Goal: Task Accomplishment & Management: Complete application form

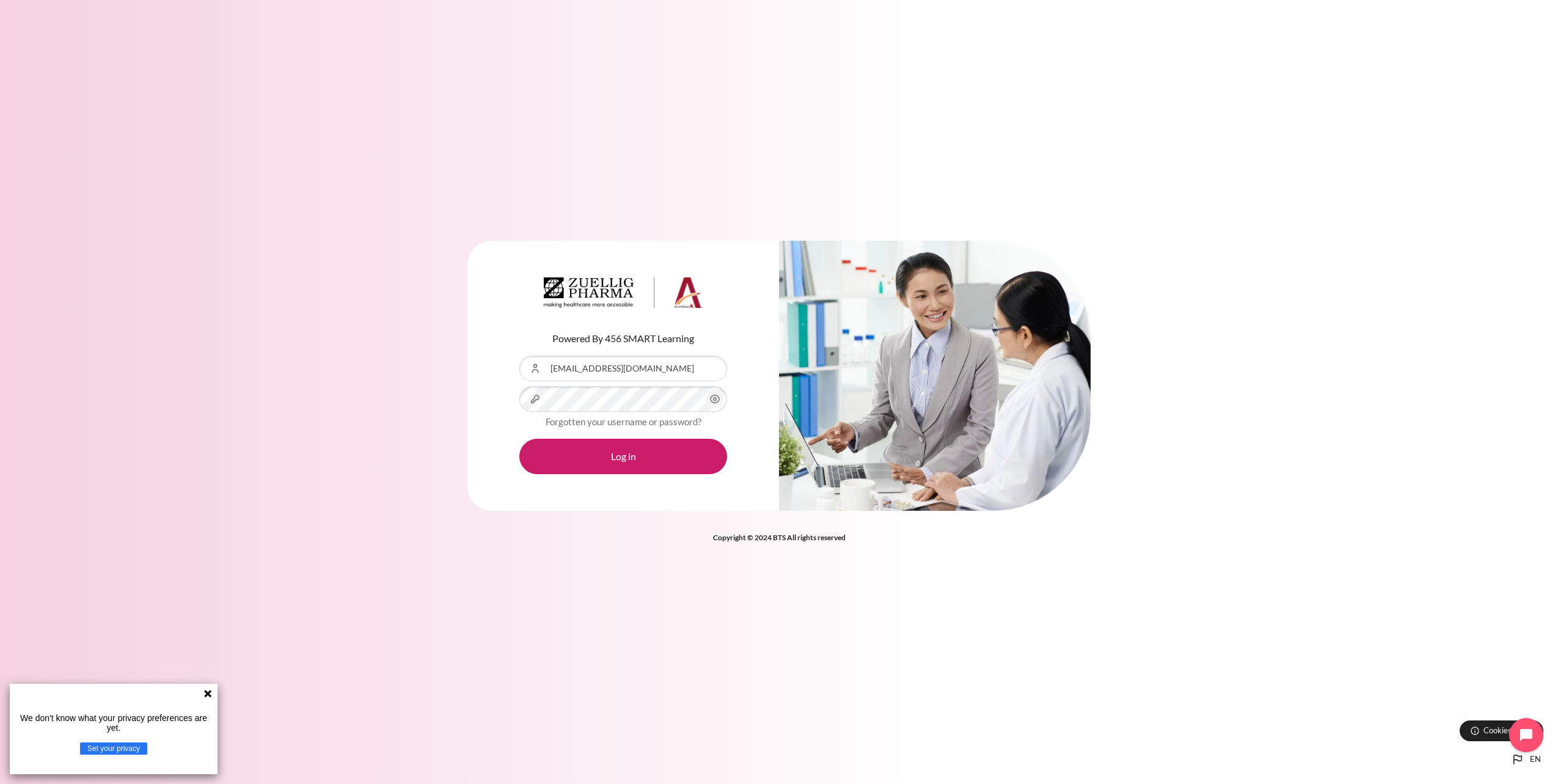
click at [520, 438] on button "Log in" at bounding box center [623, 456] width 208 height 35
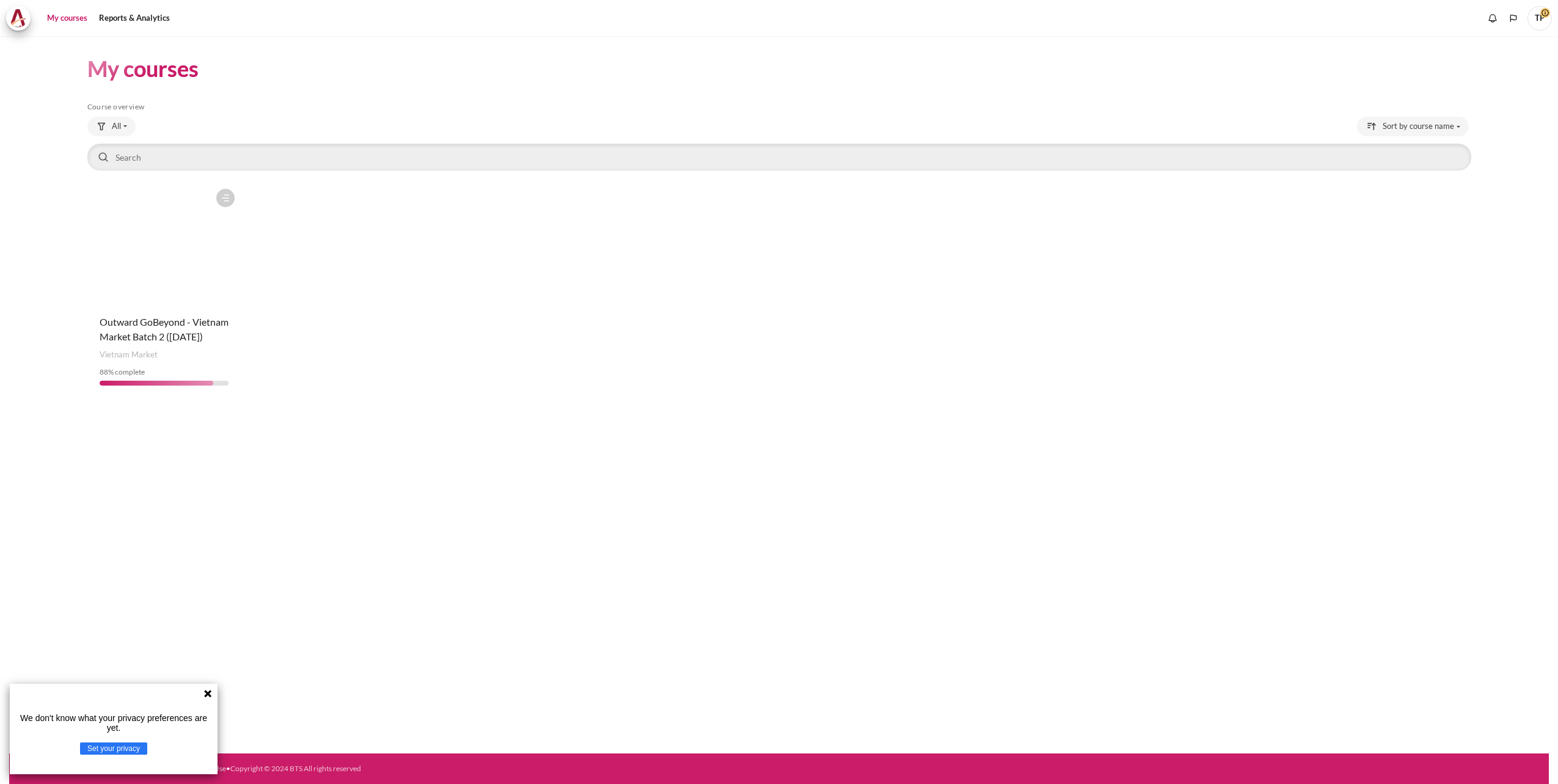
click at [206, 693] on icon at bounding box center [207, 693] width 10 height 10
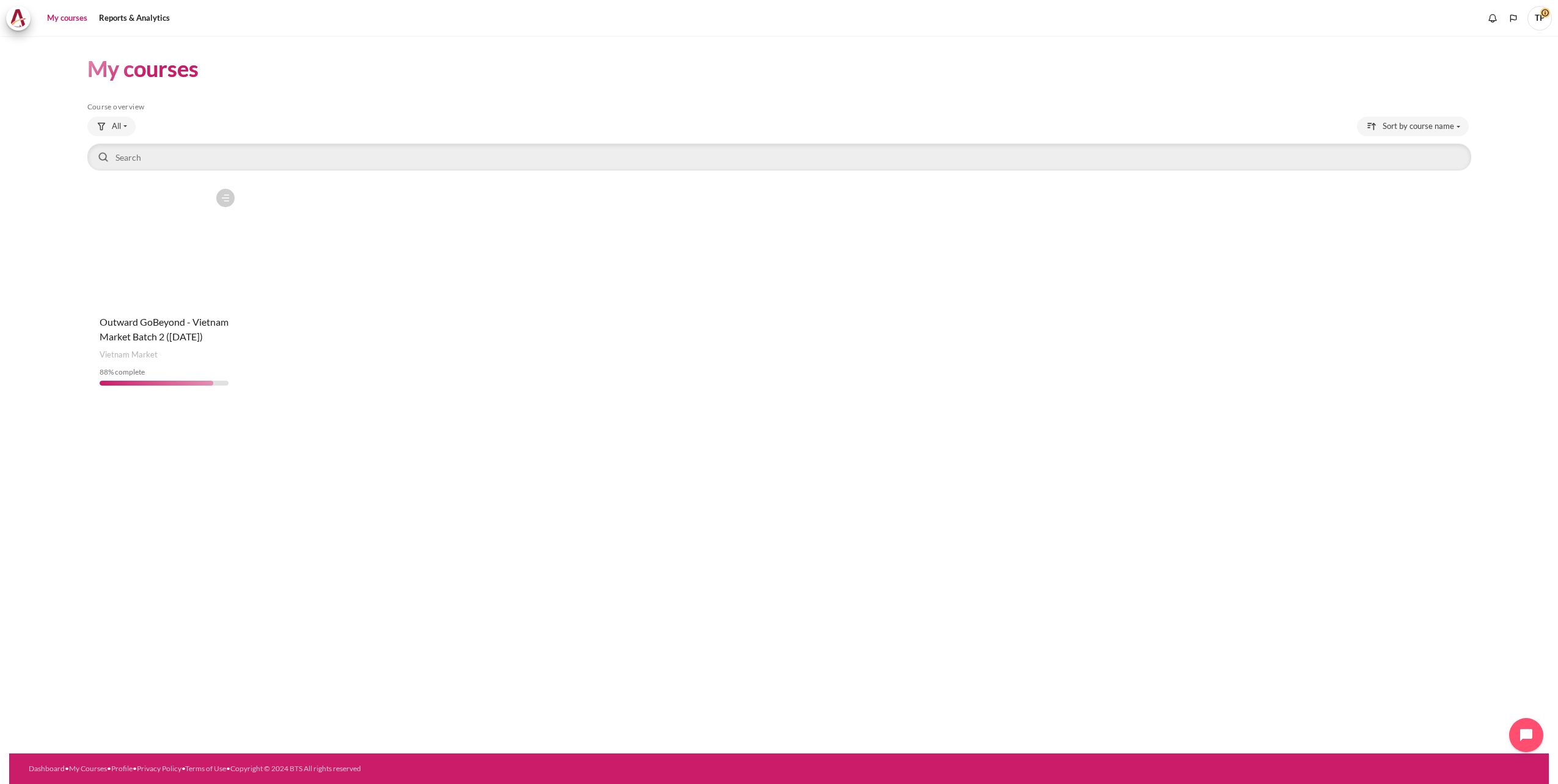
click at [181, 229] on figure "Content" at bounding box center [164, 244] width 154 height 122
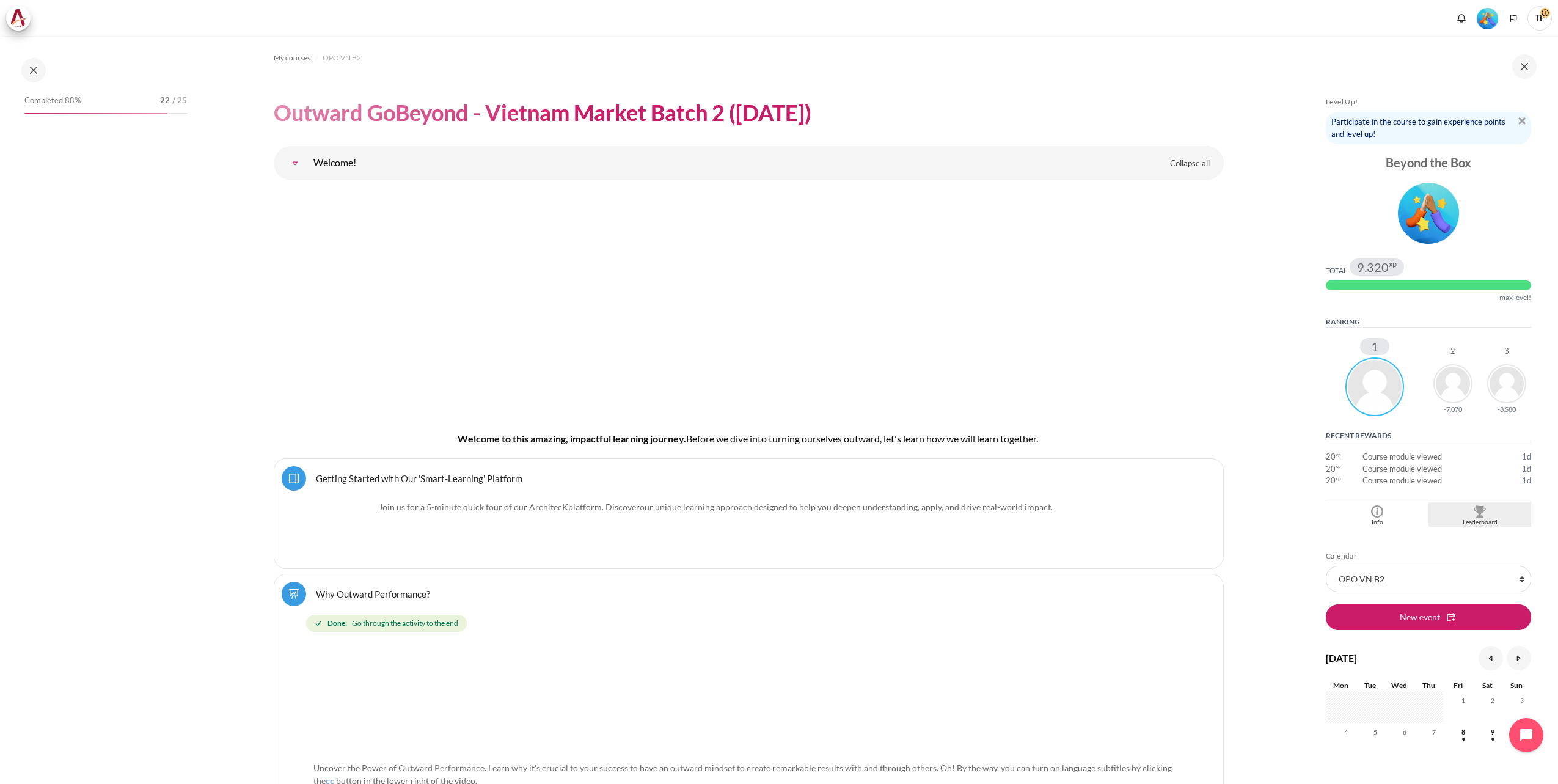
click at [1479, 522] on div "Leaderboard" at bounding box center [1480, 522] width 97 height 10
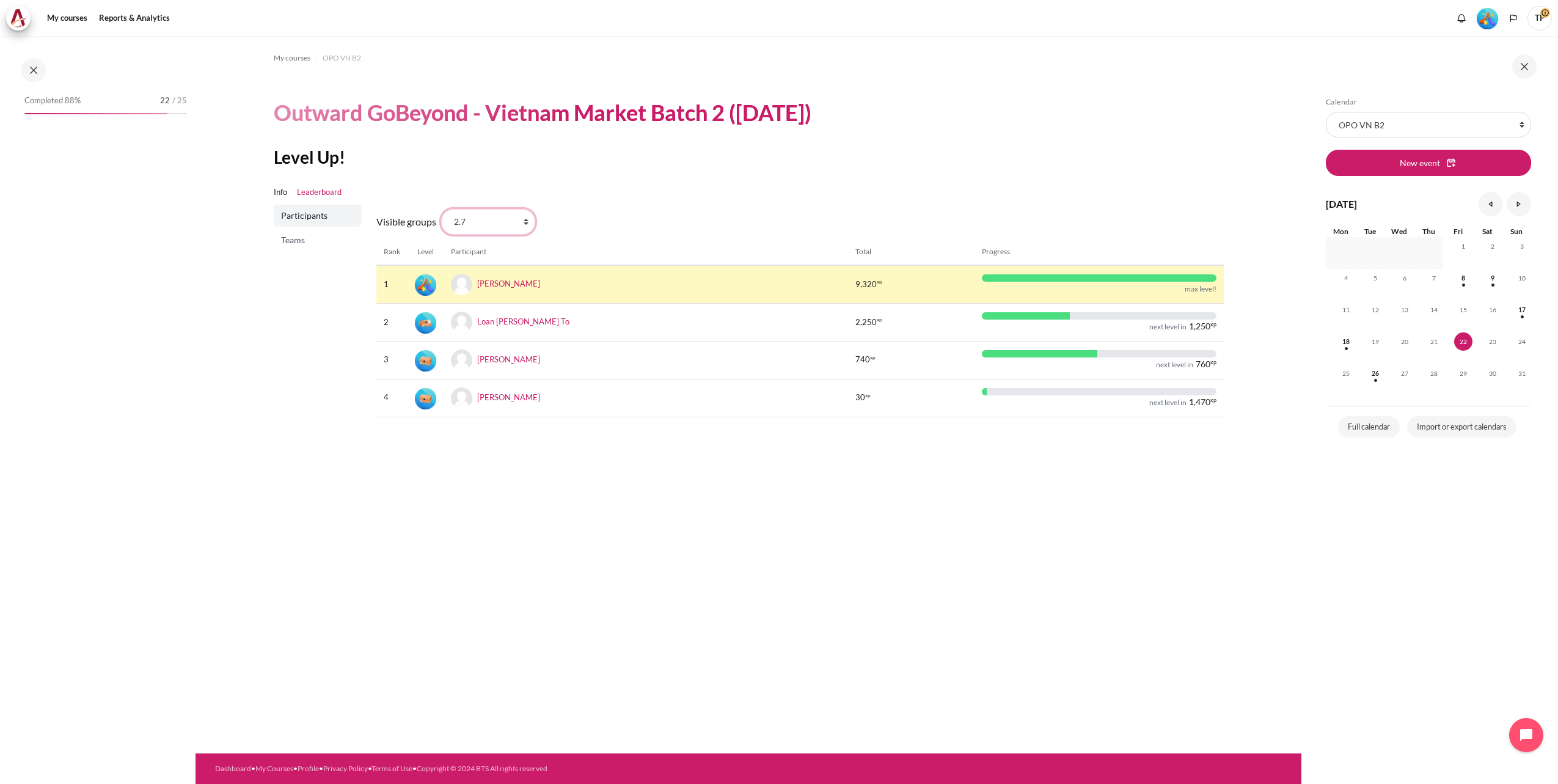
click at [525, 224] on select "All participants 2.7 2.1 2.2 2.3 2.4 2.5 2.6 2.8" at bounding box center [489, 222] width 94 height 26
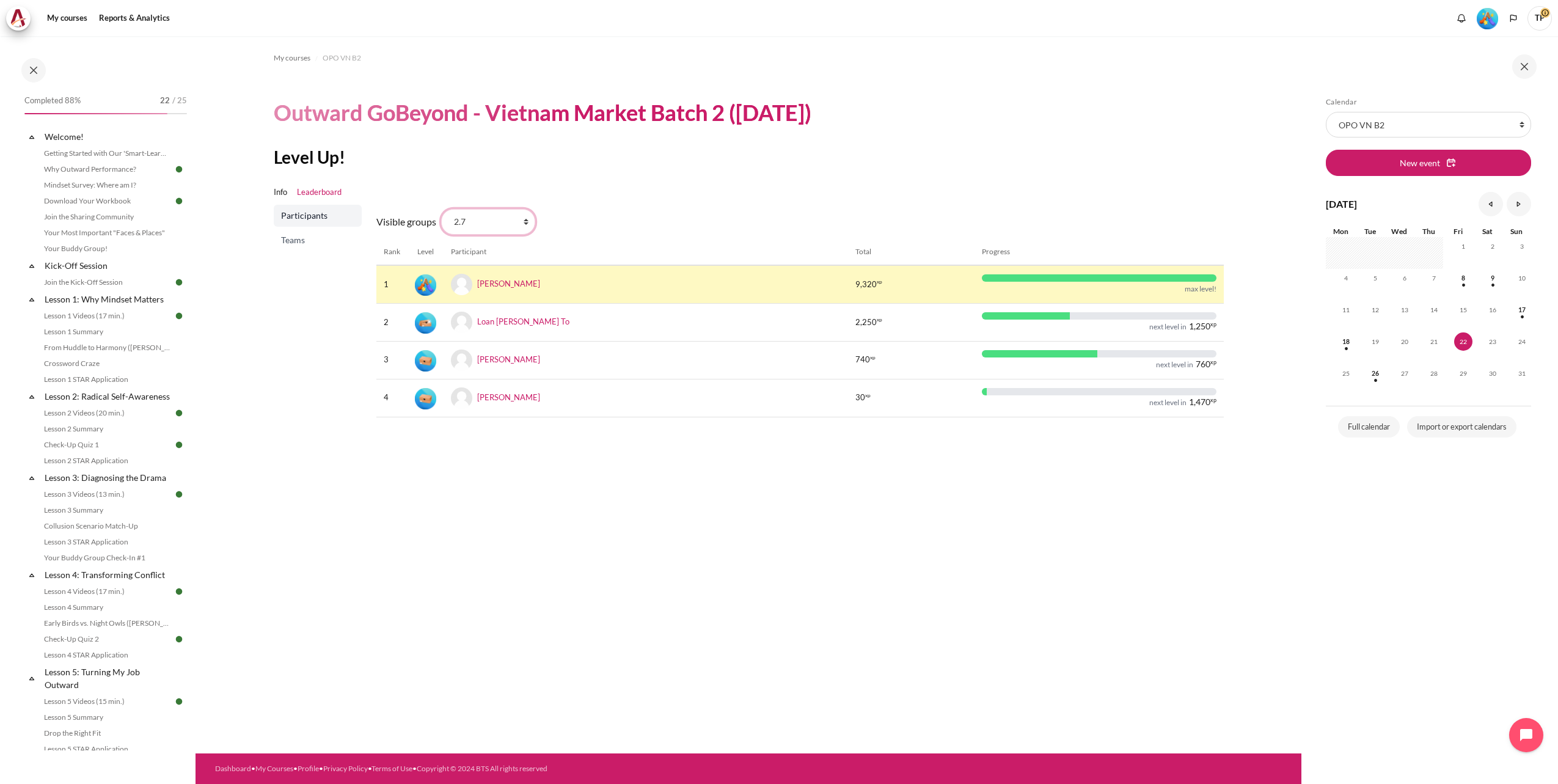
select select "4951"
click at [441, 209] on select "All participants 2.7 2.1 2.2 2.3 2.4 2.5 2.6 2.8" at bounding box center [489, 222] width 94 height 26
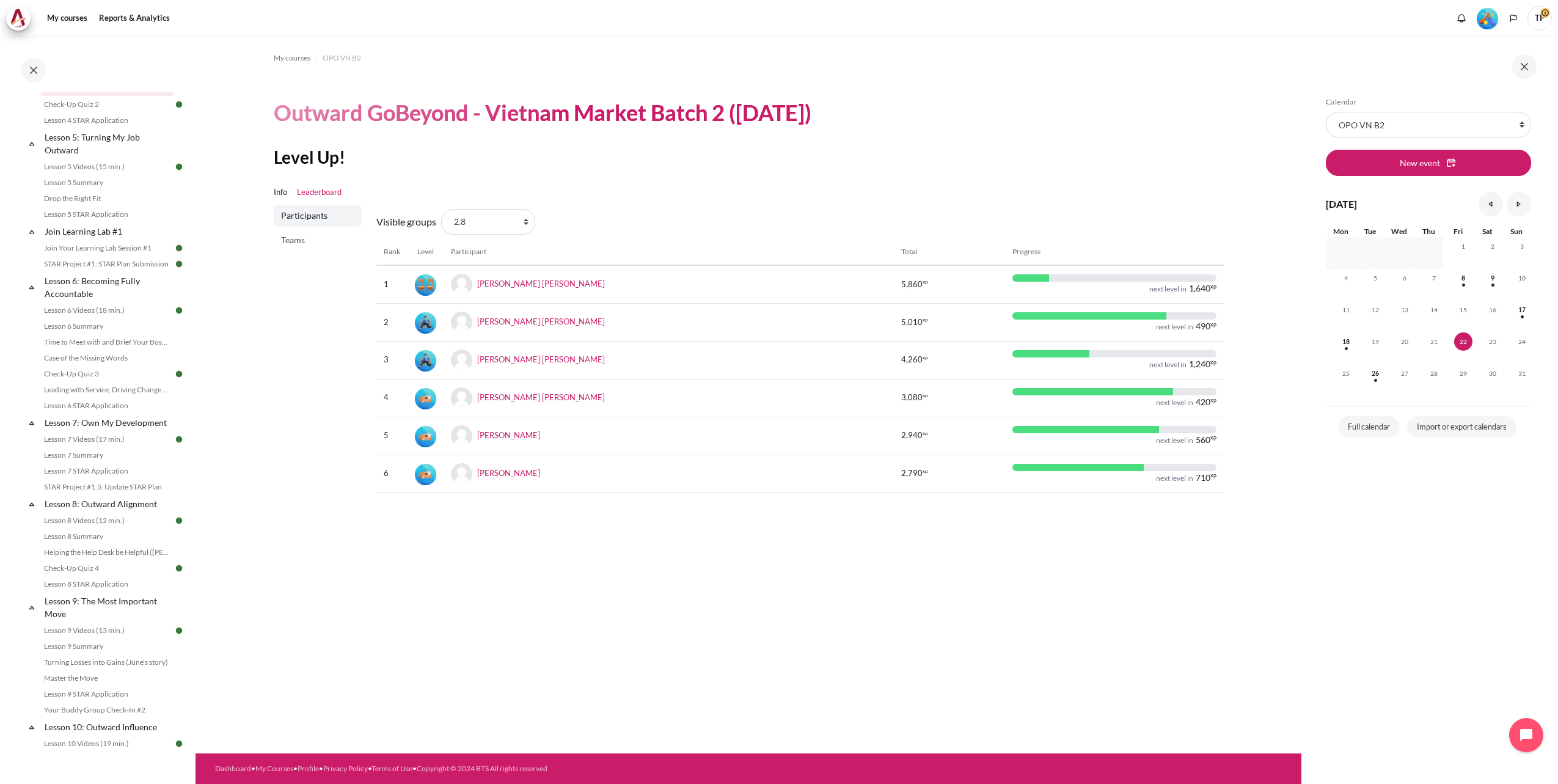
scroll to position [763, 0]
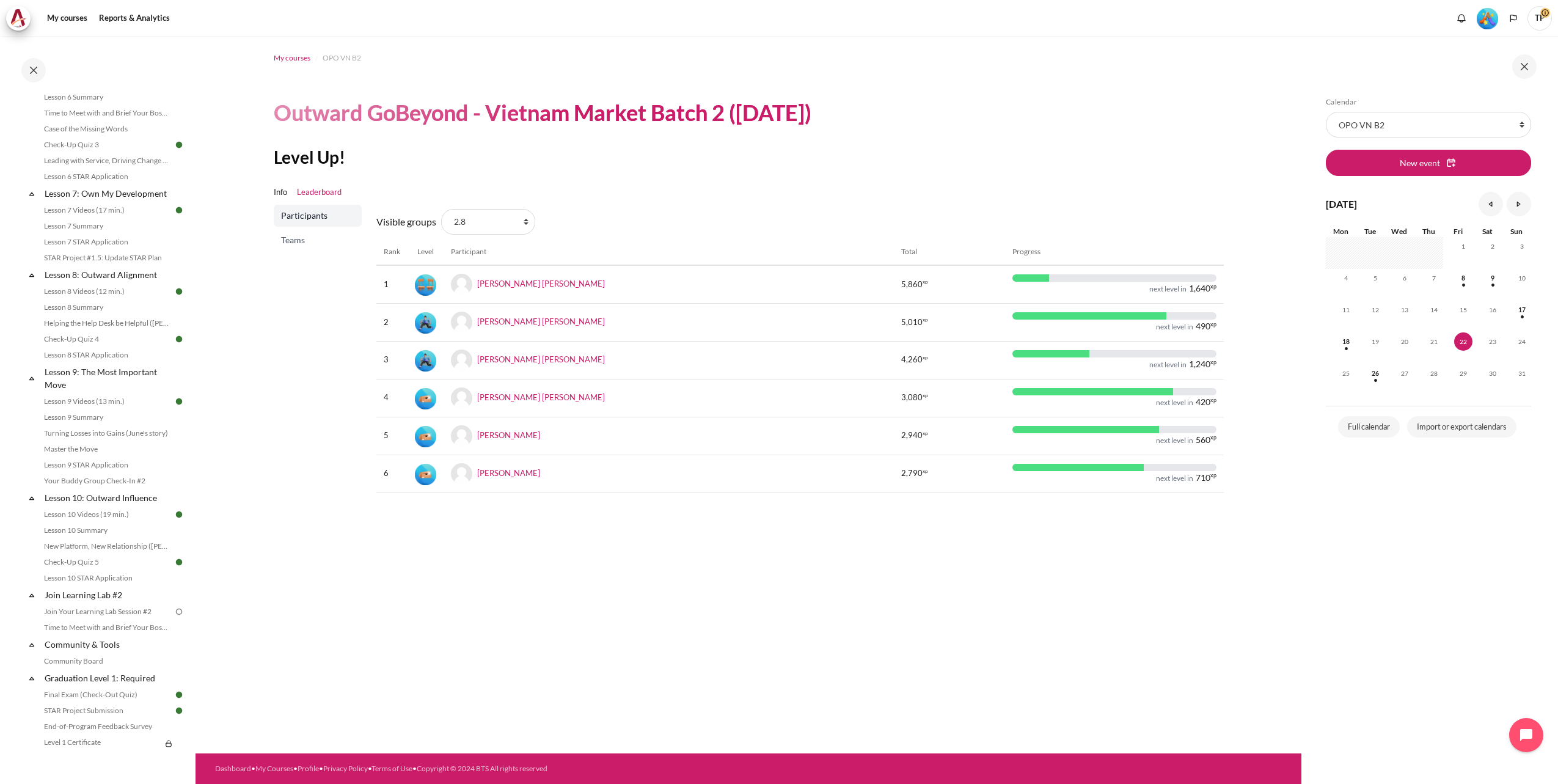
click at [283, 55] on span "My courses" at bounding box center [292, 57] width 37 height 11
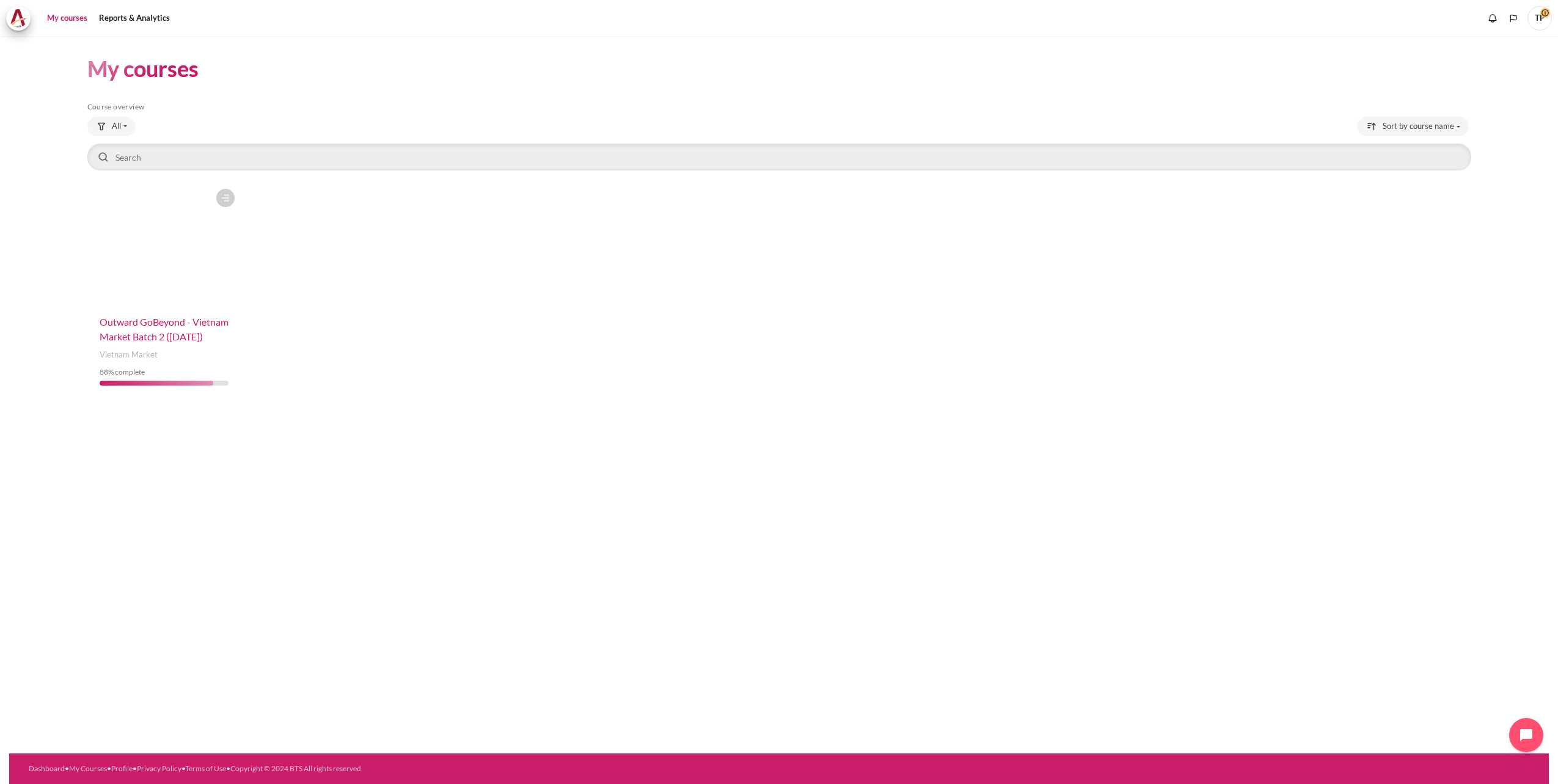
click at [179, 320] on span "Outward GoBeyond - Vietnam Market Batch 2 ([DATE])" at bounding box center [164, 329] width 129 height 27
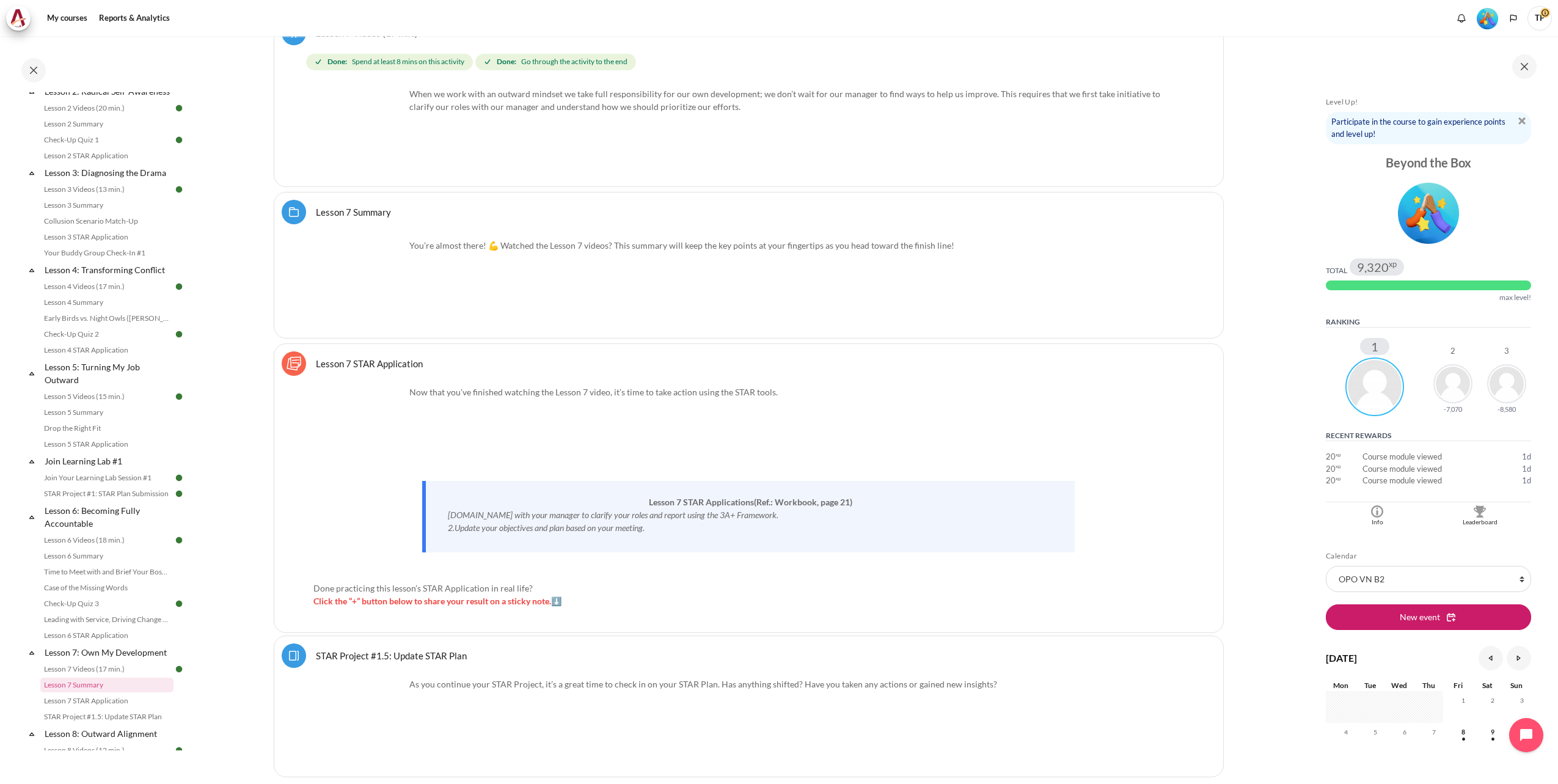
scroll to position [10038, 0]
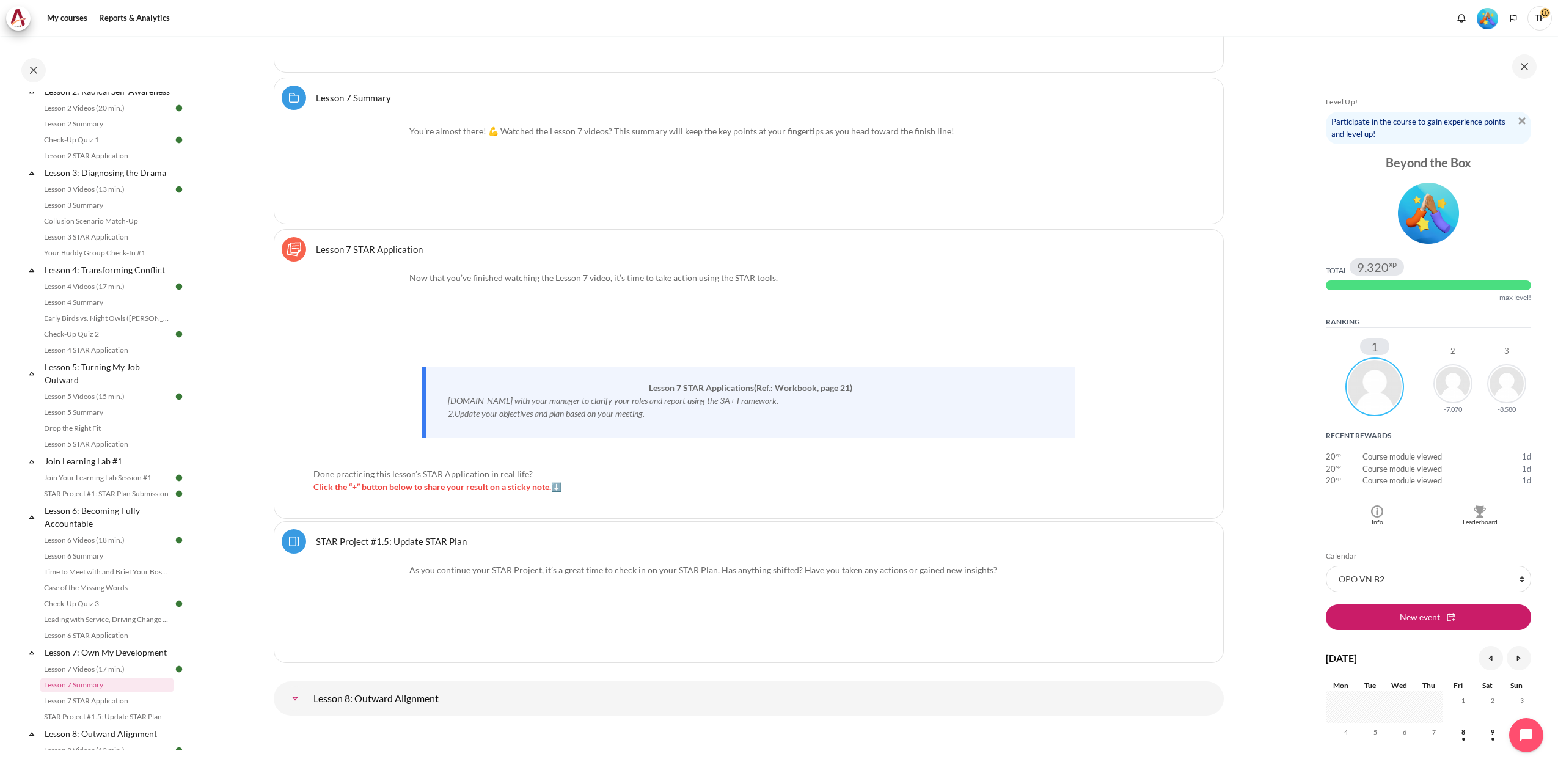
click at [377, 247] on link "Lesson 7 STAR Application Sticky Notes" at bounding box center [369, 249] width 107 height 12
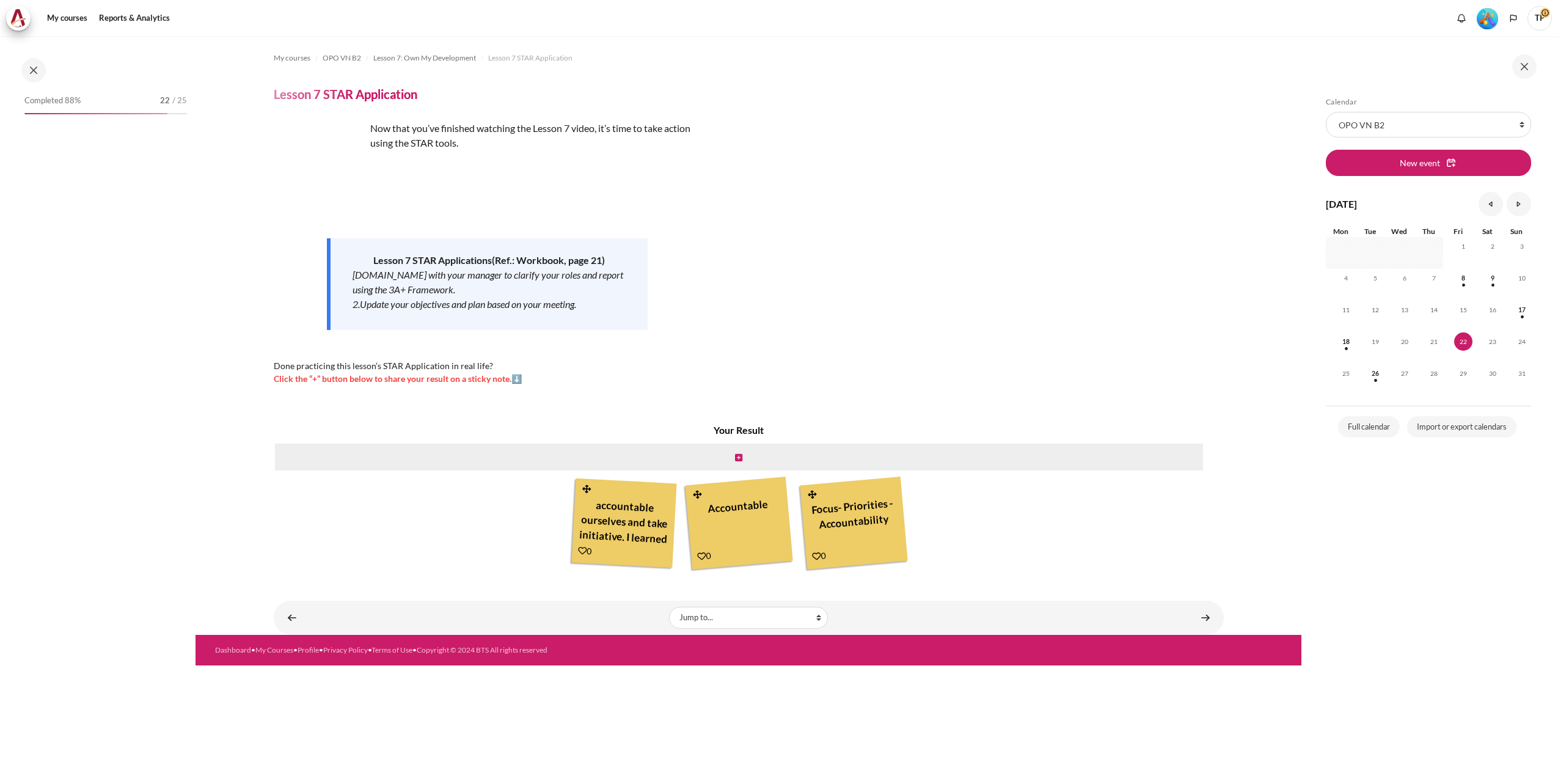
scroll to position [610, 0]
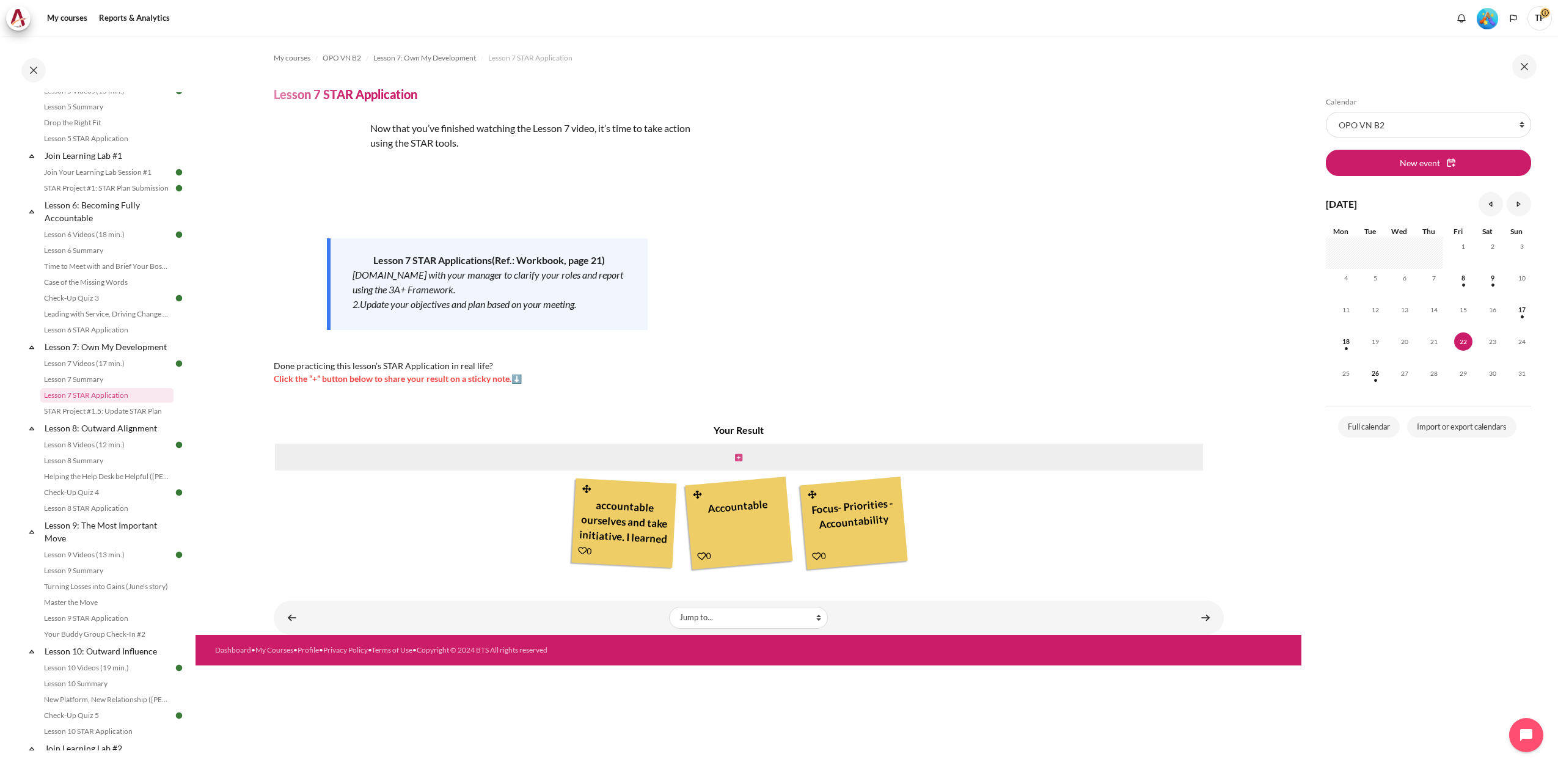
click at [739, 456] on icon "Content" at bounding box center [738, 458] width 7 height 9
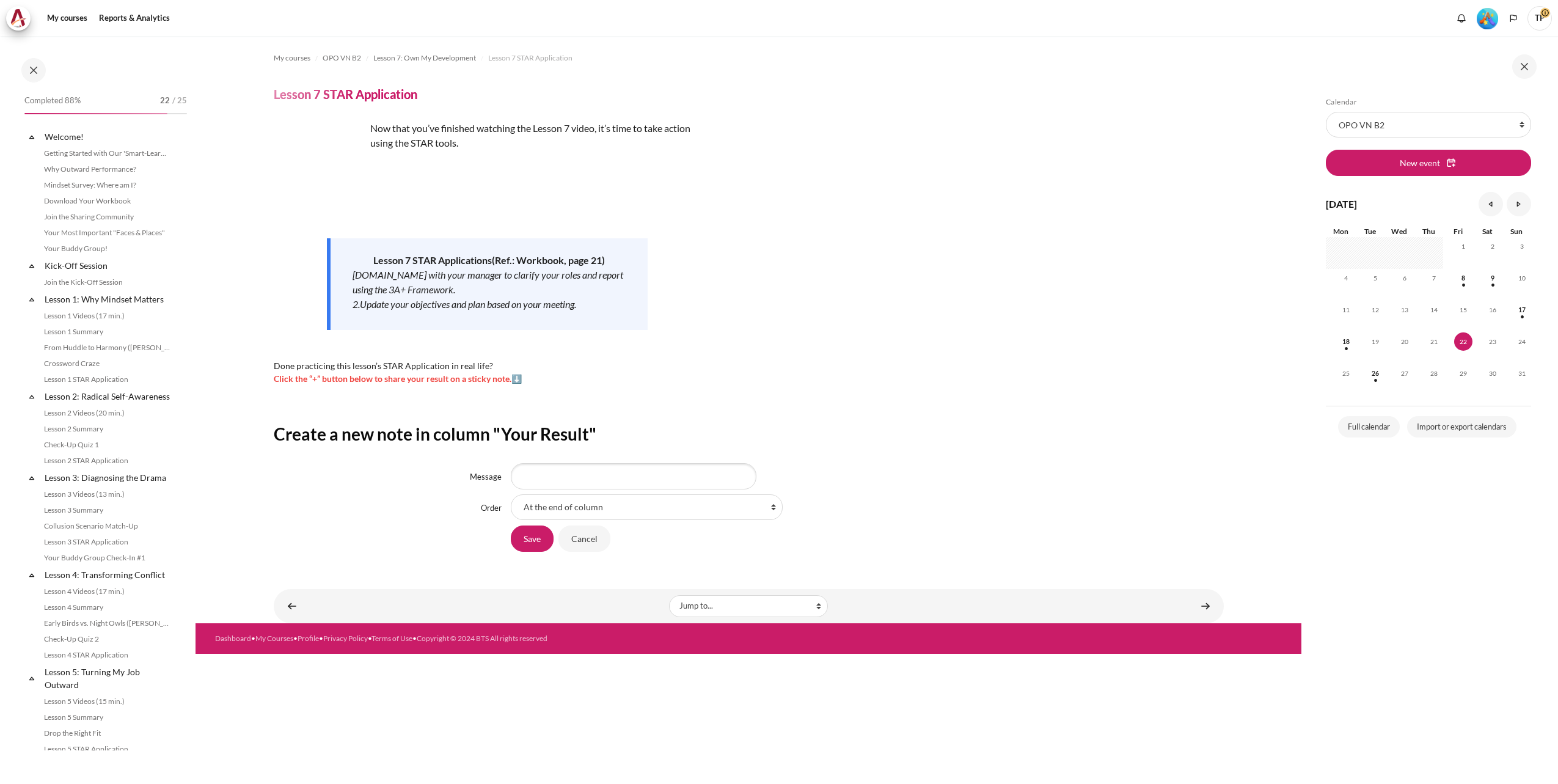
scroll to position [610, 0]
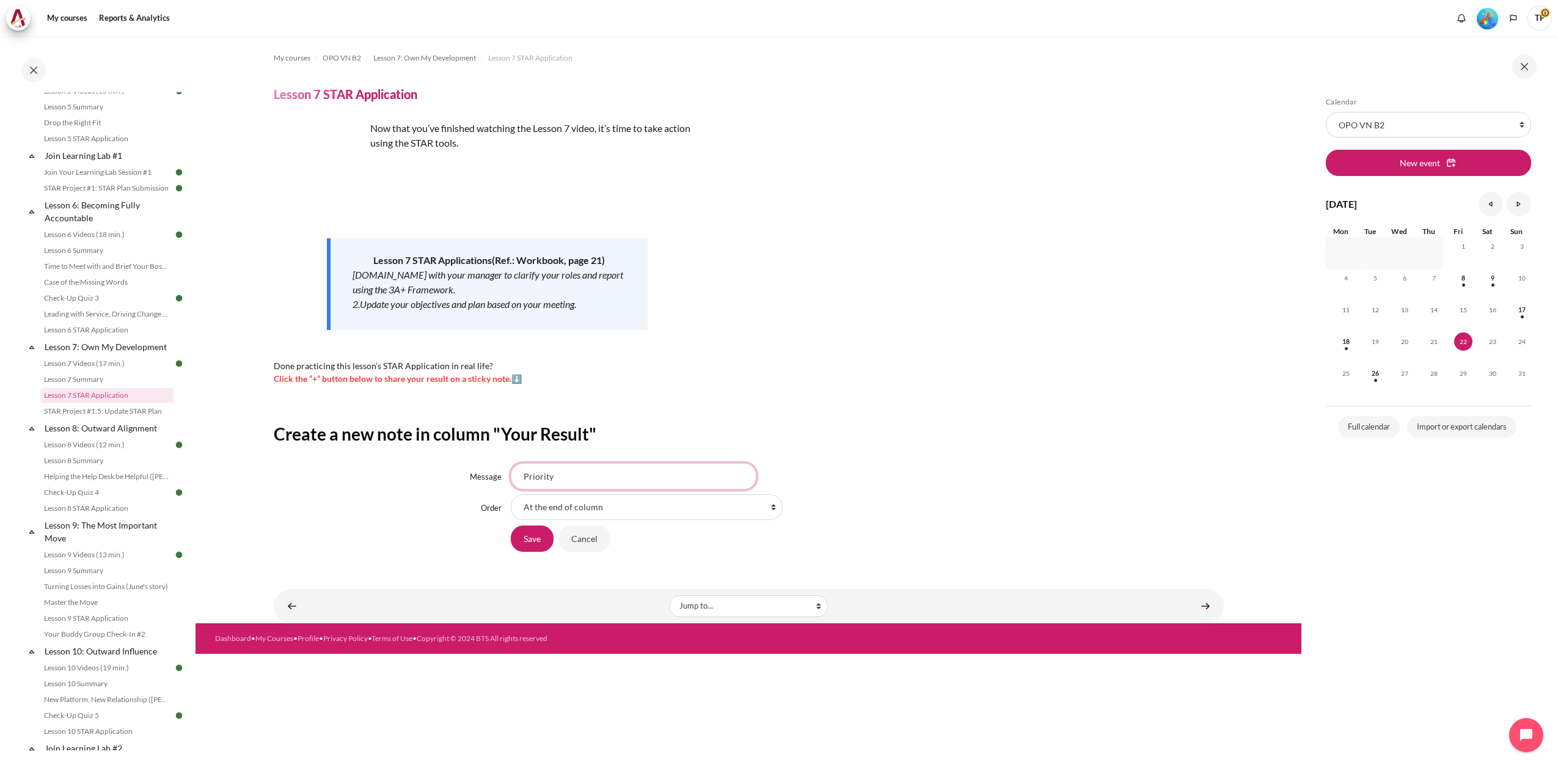
paste input "Clarify My Roles"
paste input "contributions"
click at [653, 477] on input "Clarify Roles =>What is priority=>Contributions" at bounding box center [633, 475] width 245 height 26
click at [670, 480] on input "Clarify Roles =>What is priority=>Can Contributions" at bounding box center [633, 475] width 245 height 26
click at [607, 475] on input "Clarify Roles =>What is priority=>Can best contributions" at bounding box center [633, 475] width 245 height 26
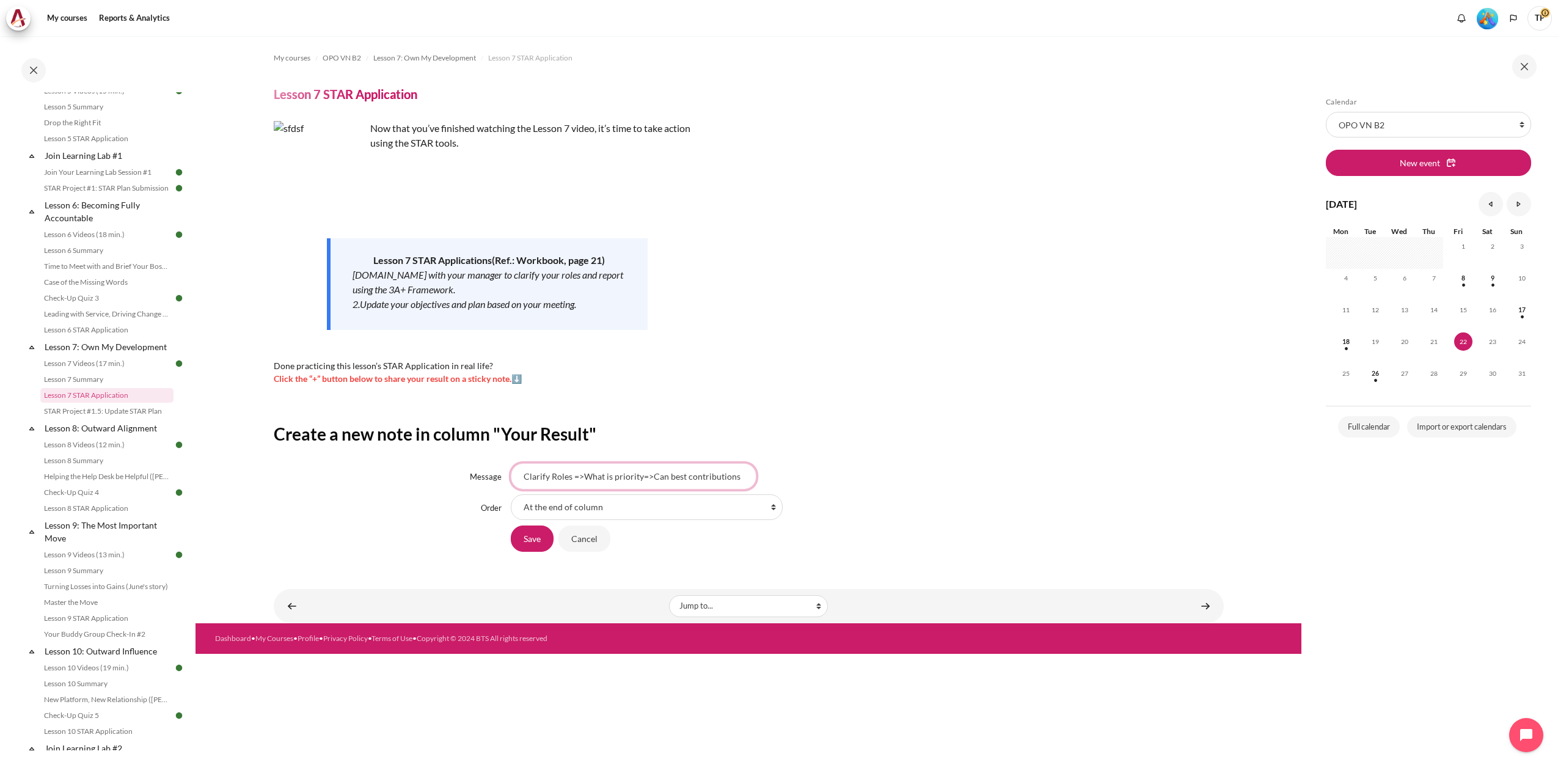
paste input "roles => What are priorities => Can contribute best"
type input "Clarify roles => What are priorities => Can contribute best"
click at [524, 542] on input "Save" at bounding box center [532, 538] width 43 height 26
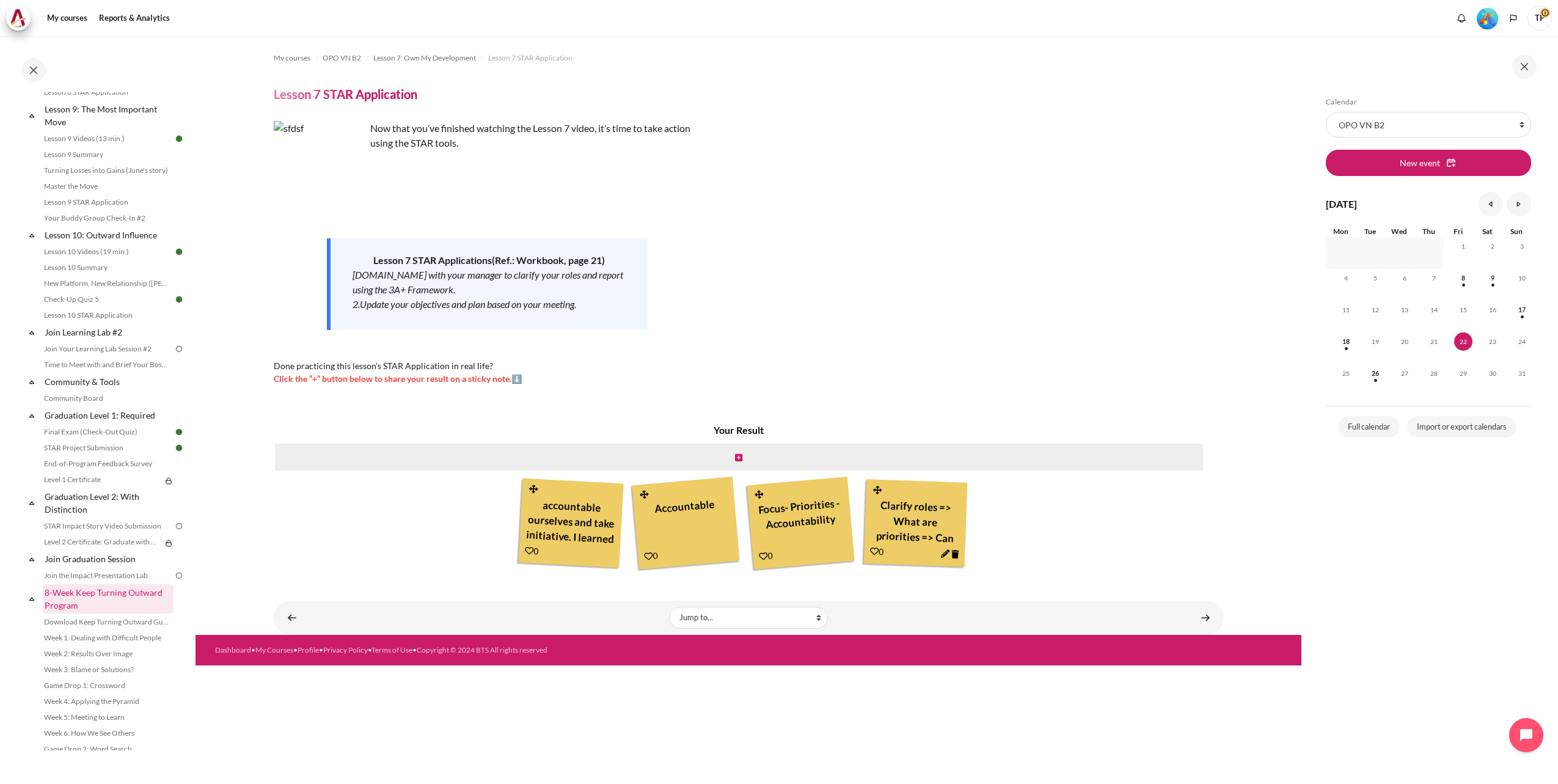
scroll to position [1092, 0]
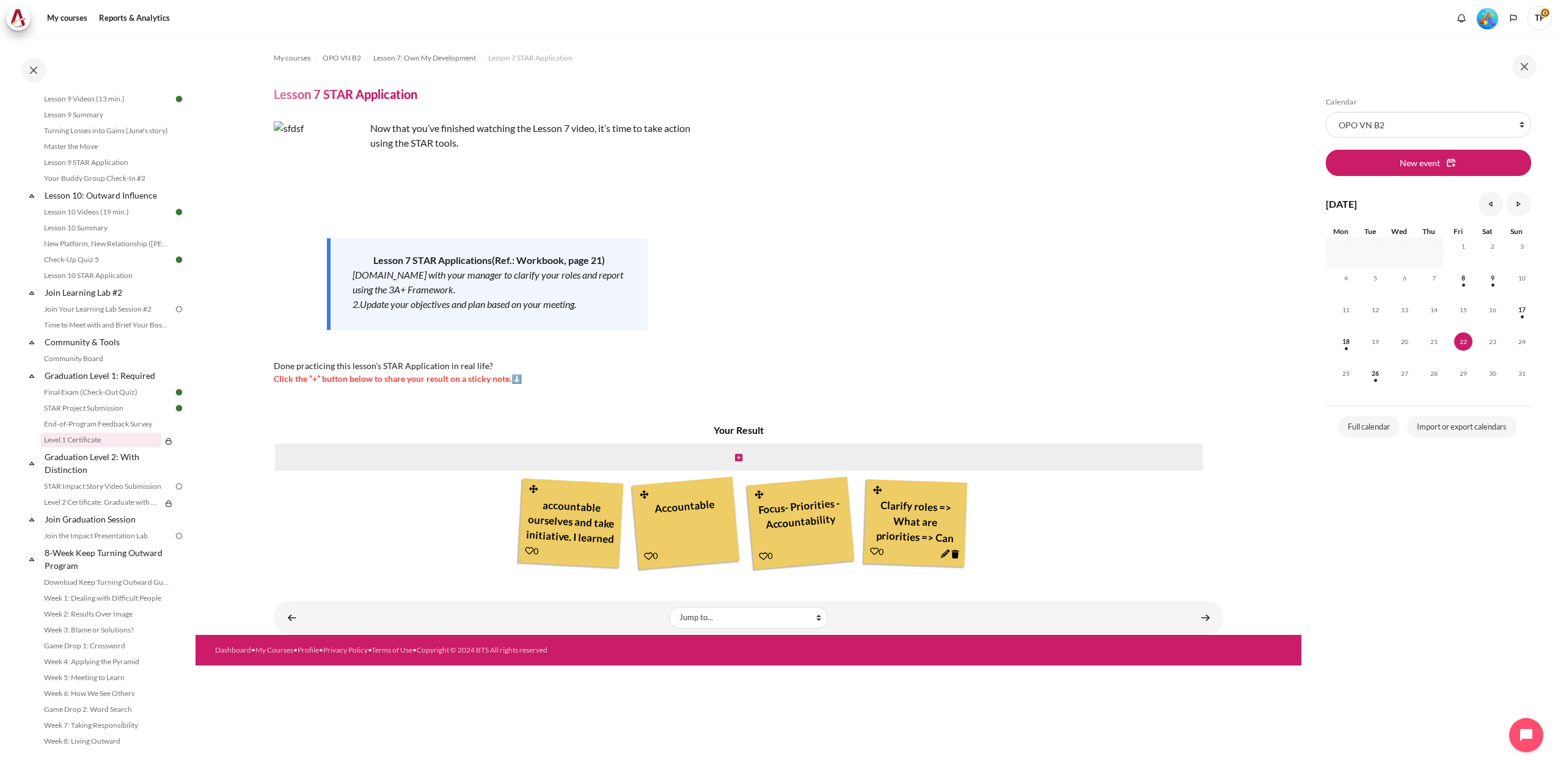
click at [83, 436] on link "Level 1 Certificate" at bounding box center [101, 440] width 121 height 15
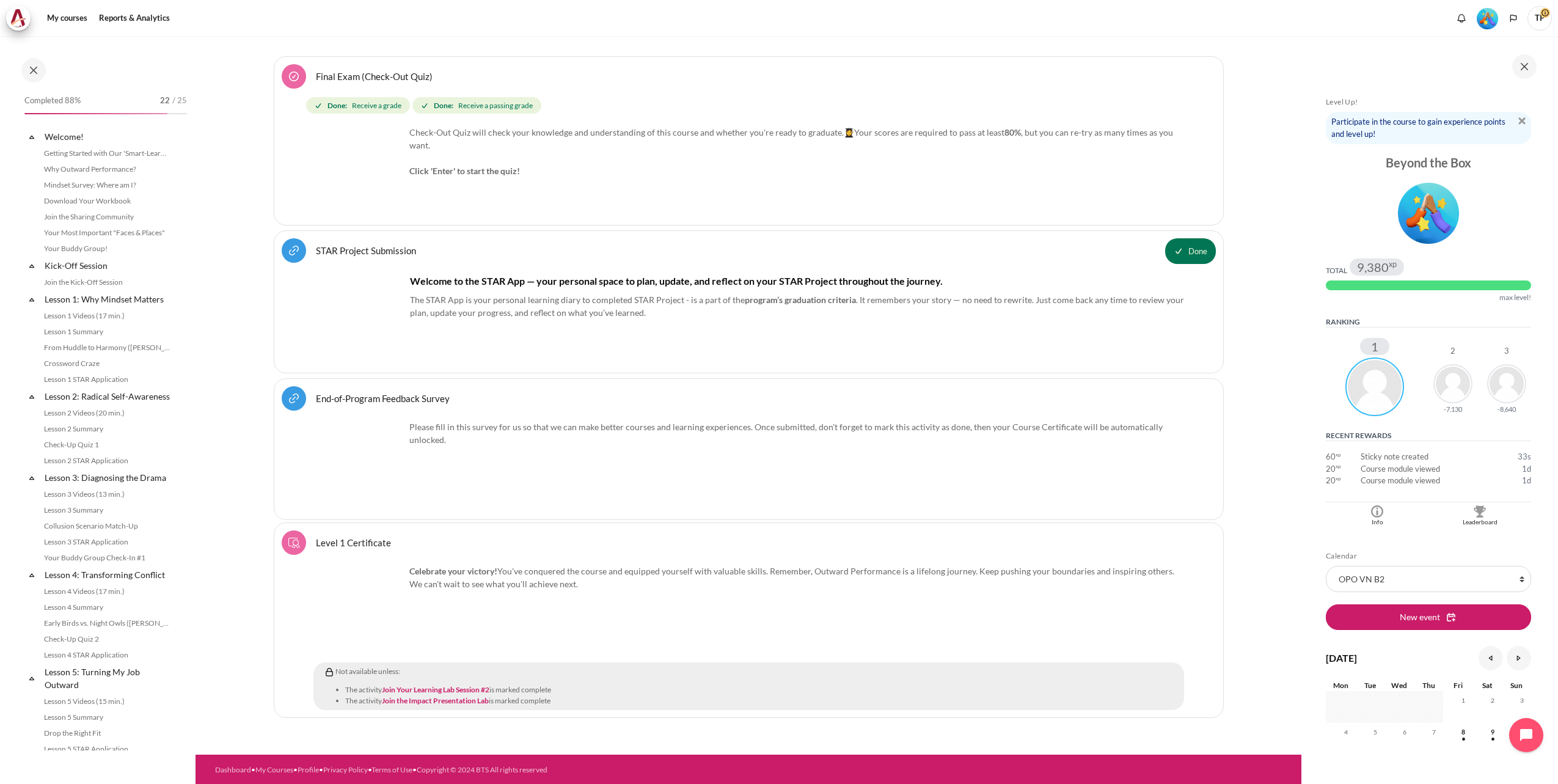
scroll to position [1092, 0]
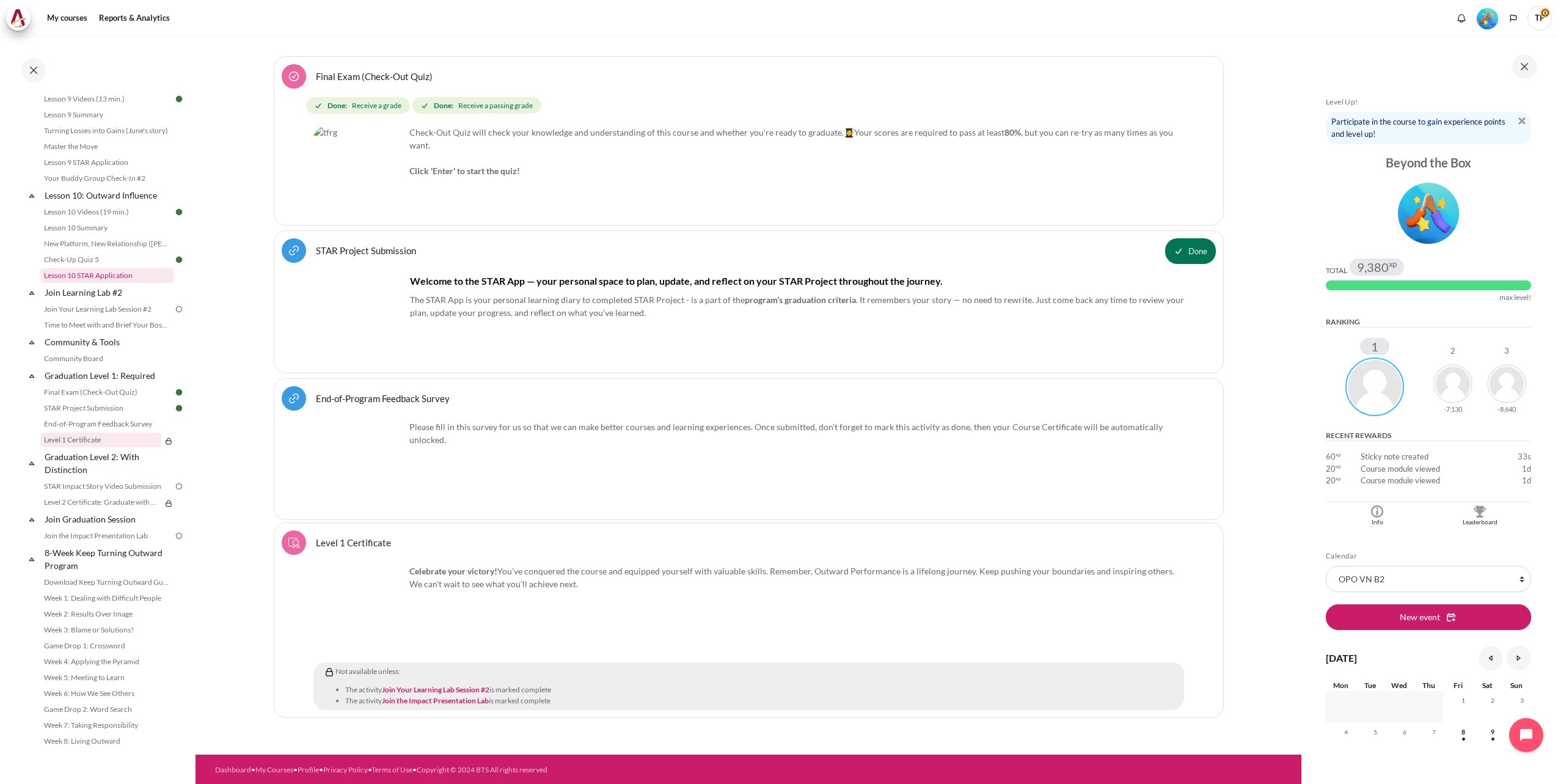
drag, startPoint x: 85, startPoint y: 272, endPoint x: 119, endPoint y: 271, distance: 34.0
click at [85, 272] on link "Lesson 10 STAR Application" at bounding box center [107, 276] width 133 height 15
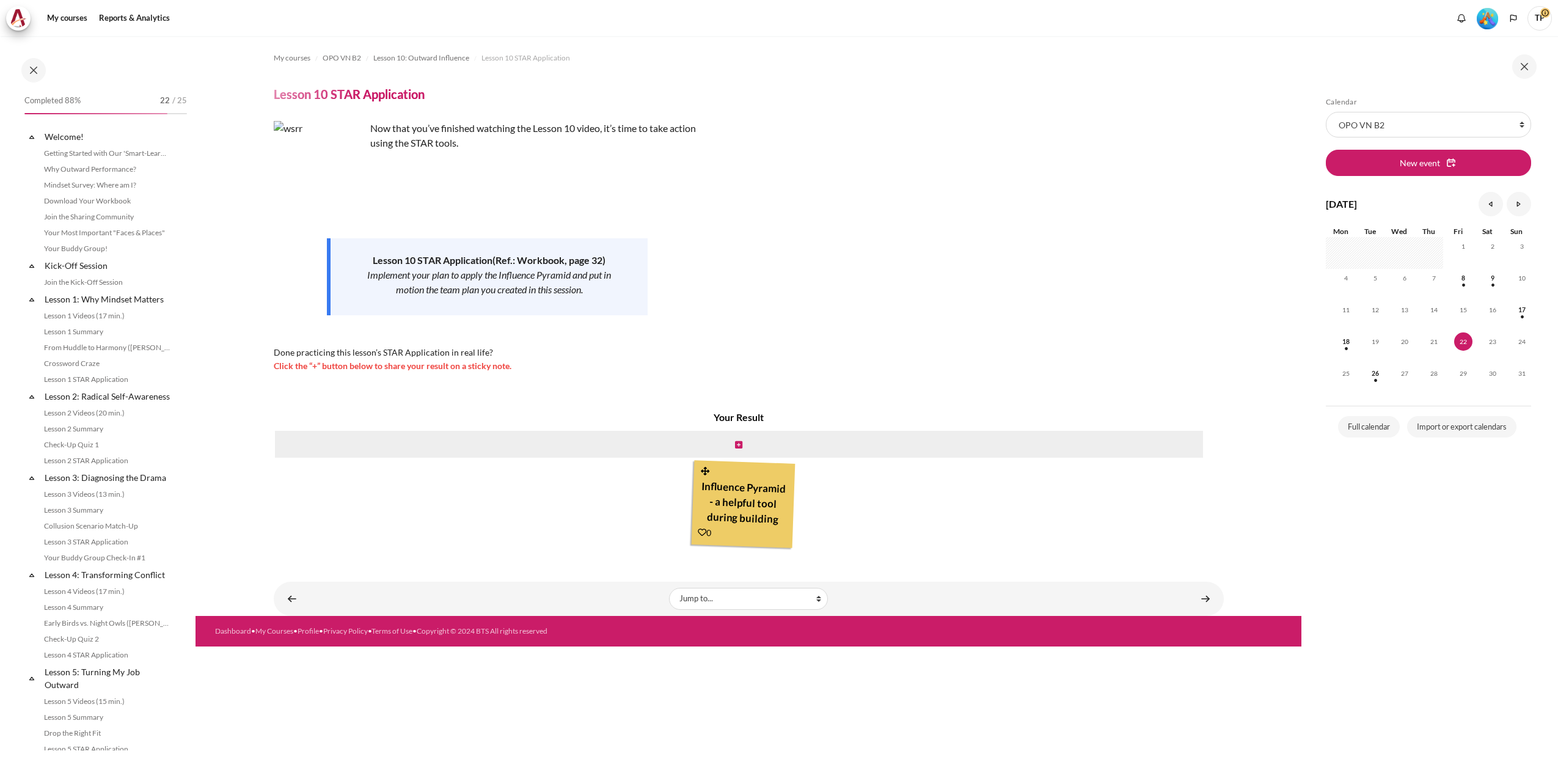
scroll to position [946, 0]
